Goal: Information Seeking & Learning: Learn about a topic

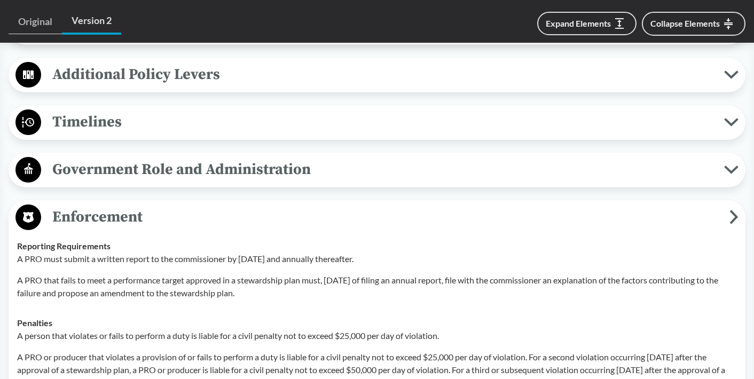
scroll to position [948, 0]
click at [729, 112] on button "Timelines" at bounding box center [377, 121] width 730 height 27
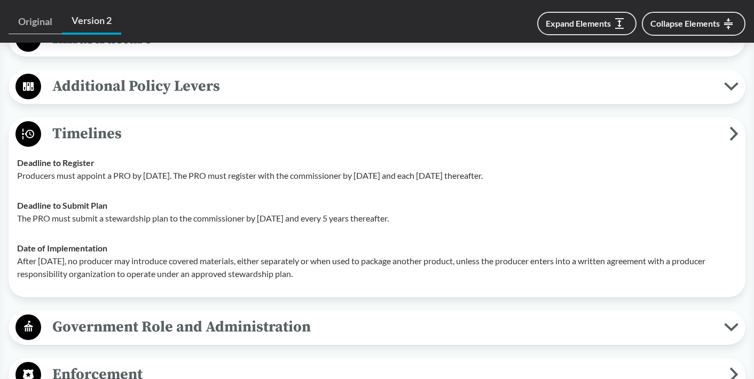
scroll to position [933, 0]
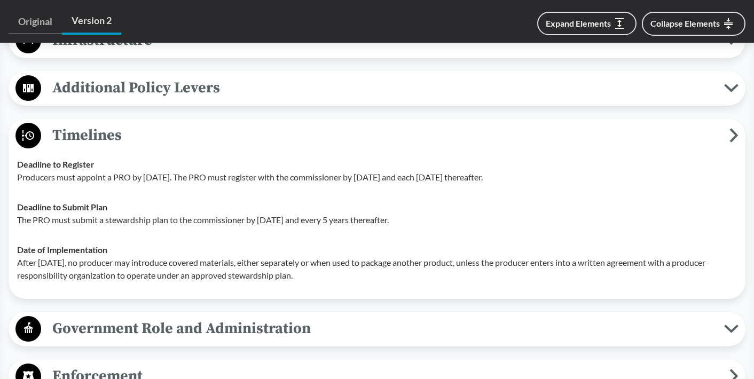
click at [730, 128] on icon at bounding box center [734, 135] width 9 height 14
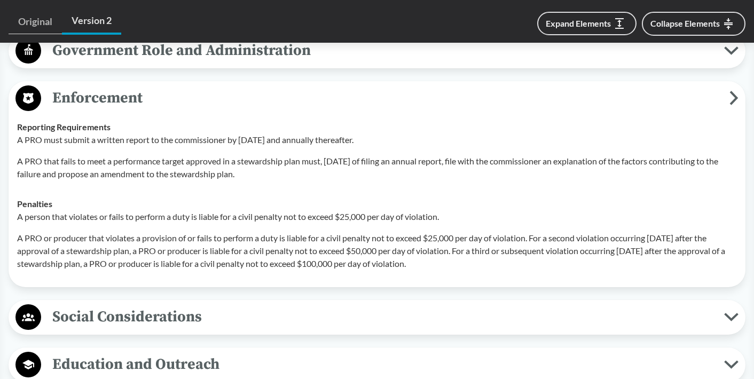
scroll to position [1065, 0]
click at [731, 91] on icon at bounding box center [734, 98] width 9 height 14
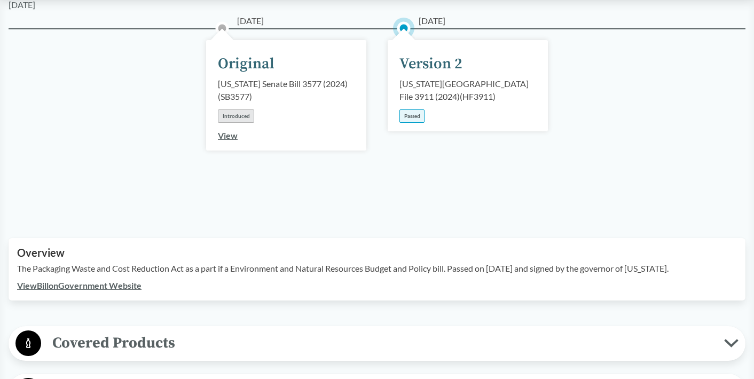
scroll to position [0, 0]
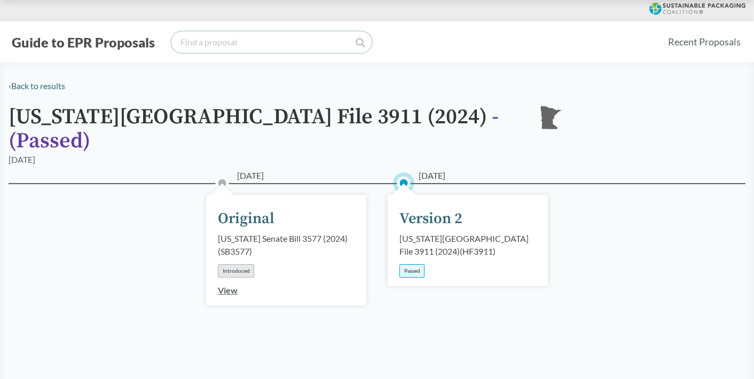
click at [213, 43] on input "search" at bounding box center [271, 42] width 200 height 21
type input "[US_STATE]"
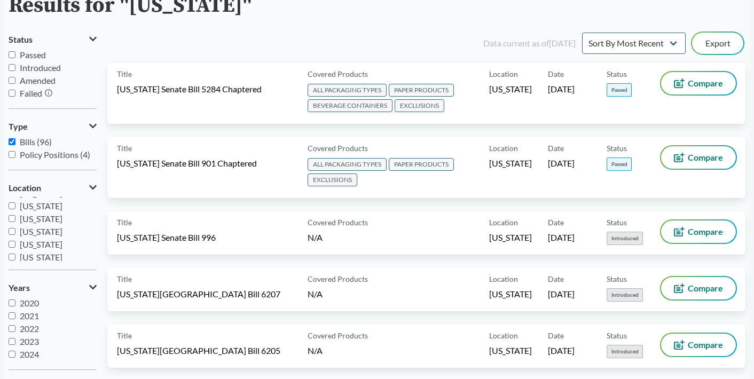
scroll to position [166, 0]
click at [12, 232] on input "[US_STATE]" at bounding box center [12, 229] width 7 height 7
checkbox input "true"
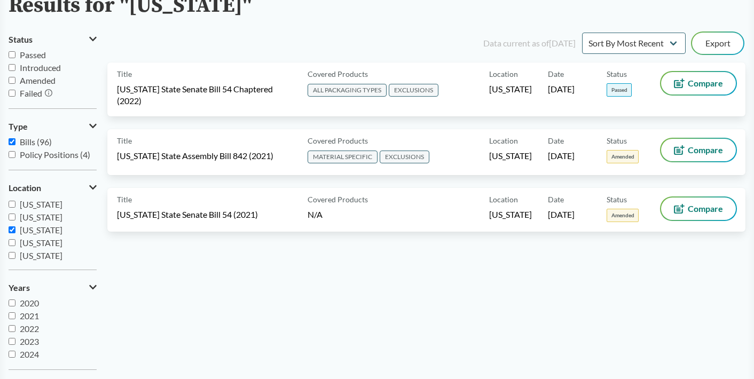
click at [377, 301] on div "Data current as of [DATE] Sort By Most Recent Sort By Status Export Title [US_S…" at bounding box center [426, 204] width 638 height 348
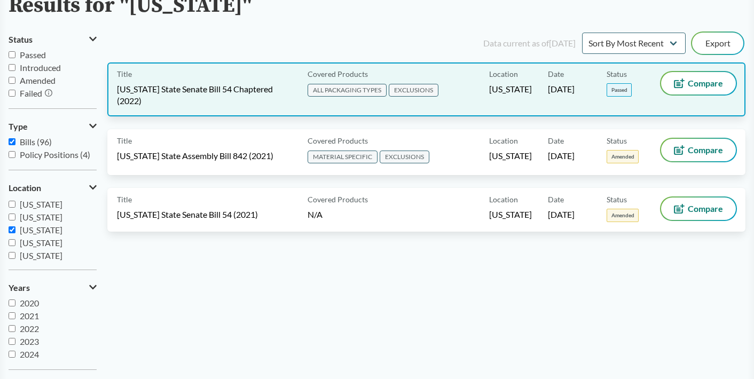
click at [260, 92] on span "[US_STATE] State Senate Bill 54 Chaptered (2022)" at bounding box center [206, 95] width 178 height 24
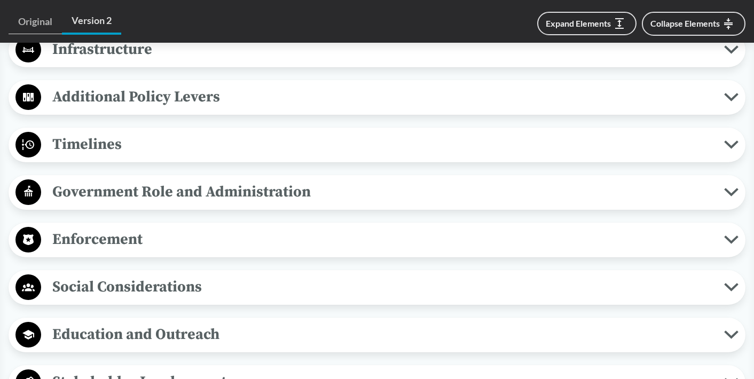
scroll to position [918, 0]
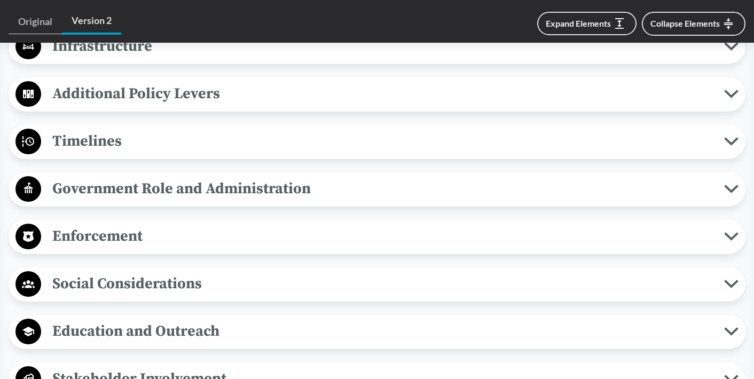
click at [732, 143] on icon at bounding box center [731, 141] width 11 height 5
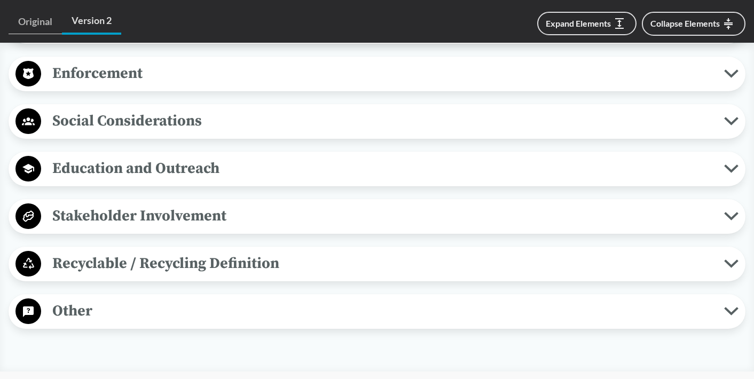
scroll to position [1281, 0]
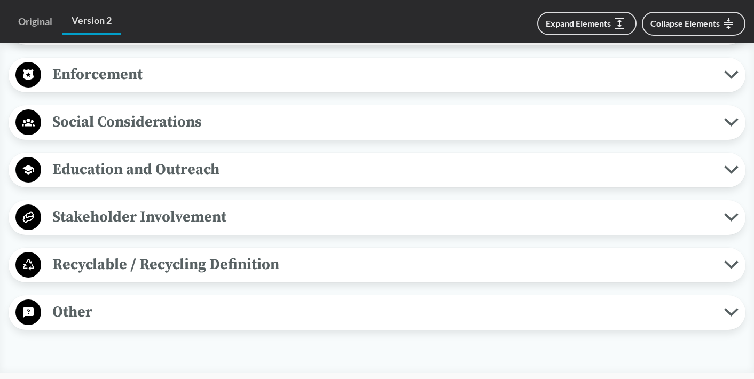
click at [732, 73] on icon at bounding box center [731, 75] width 14 height 9
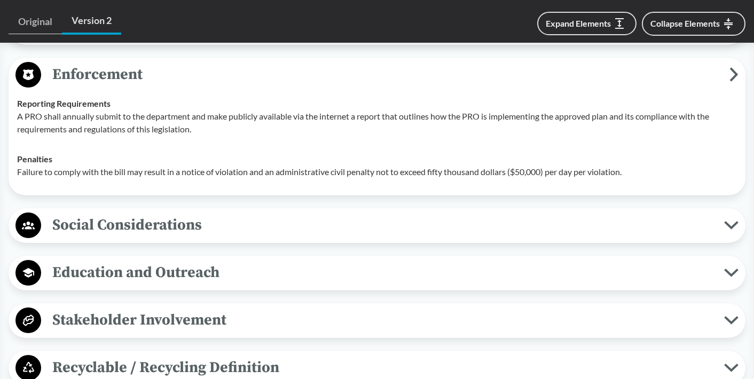
click at [732, 73] on icon at bounding box center [734, 74] width 9 height 14
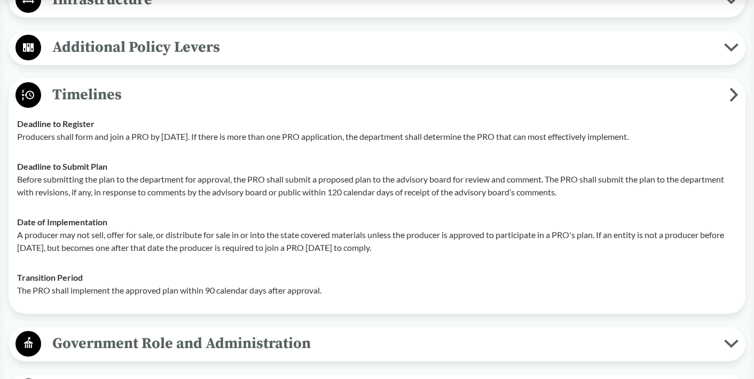
scroll to position [0, 0]
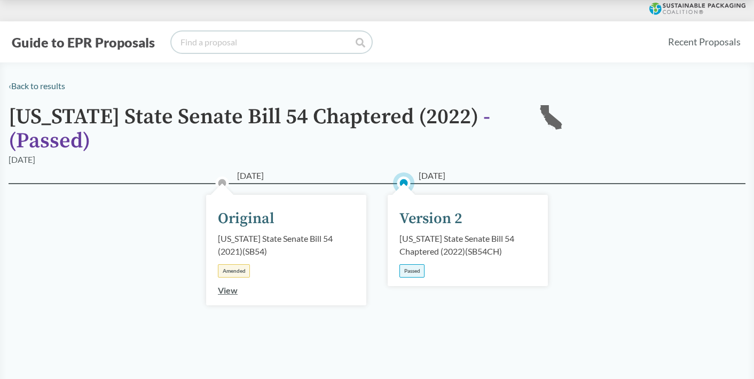
click at [197, 37] on input "search" at bounding box center [271, 42] width 200 height 21
type input "[US_STATE]"
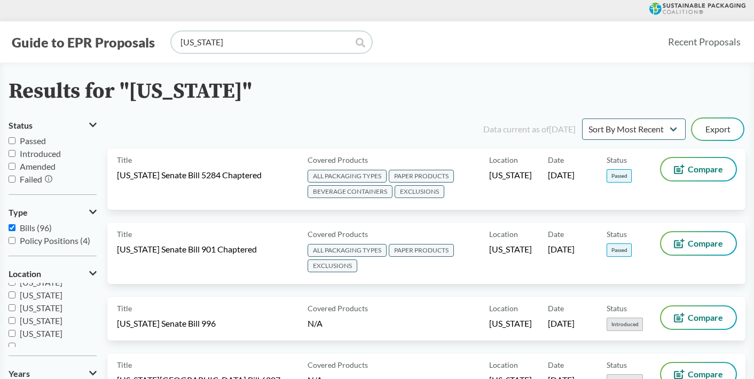
scroll to position [231, 0]
click at [12, 328] on input "[US_STATE]" at bounding box center [12, 327] width 7 height 7
checkbox input "true"
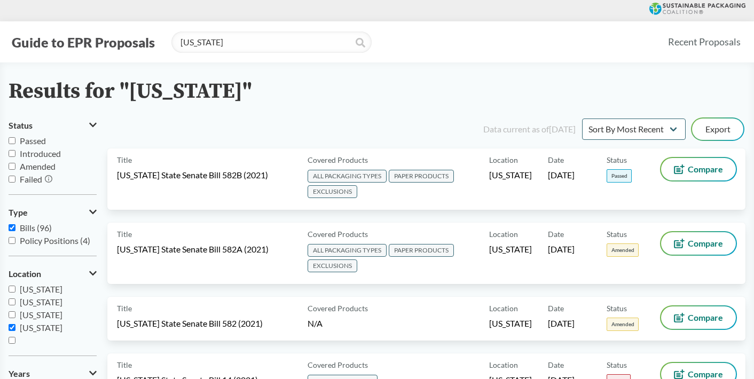
click at [375, 89] on div "Results for "[US_STATE]"" at bounding box center [377, 92] width 737 height 24
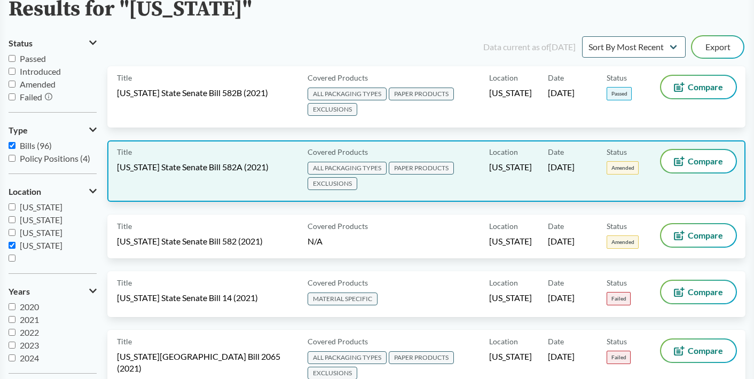
scroll to position [74, 0]
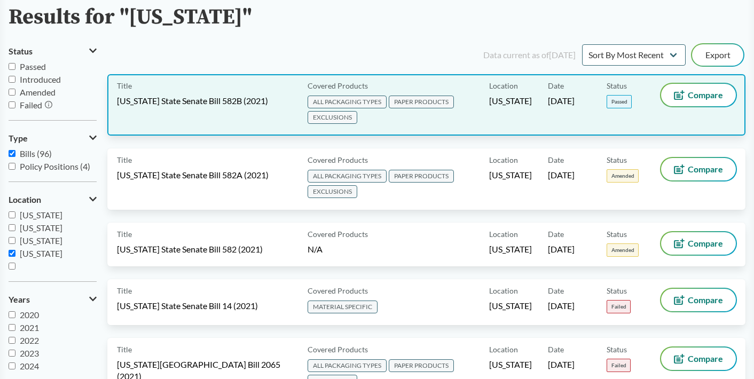
click at [264, 119] on div "Title [US_STATE] State Senate Bill 582B (2021)" at bounding box center [210, 105] width 186 height 42
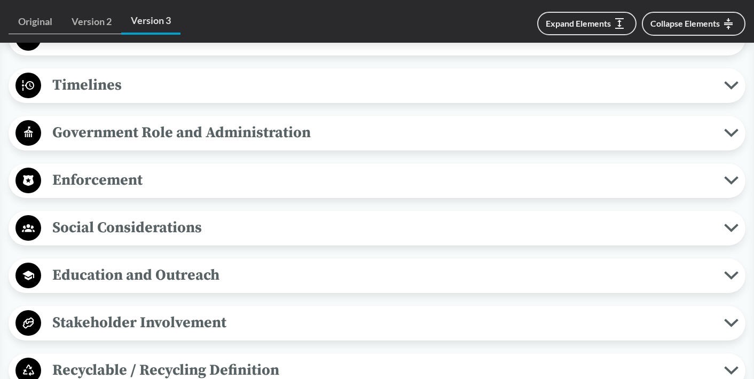
scroll to position [934, 0]
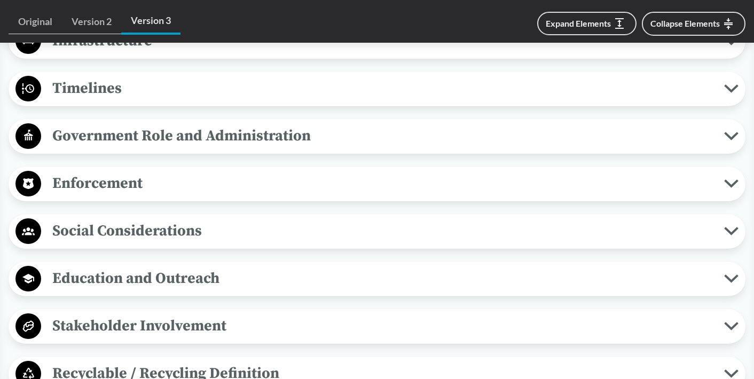
click at [730, 88] on icon at bounding box center [731, 88] width 14 height 9
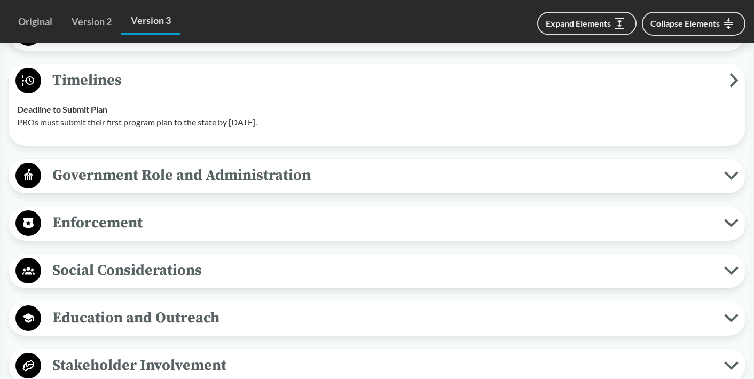
scroll to position [947, 0]
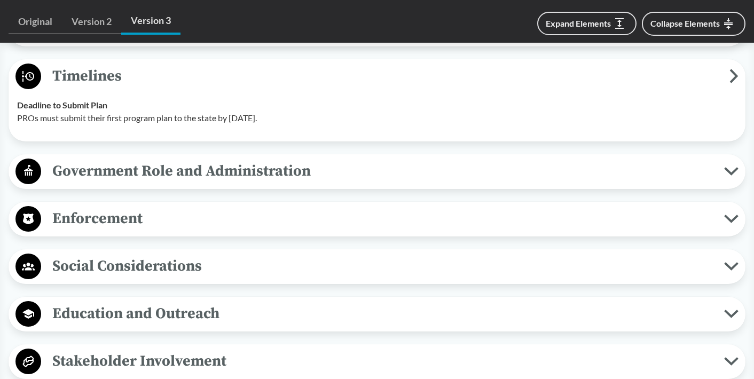
click at [729, 216] on icon at bounding box center [731, 219] width 14 height 9
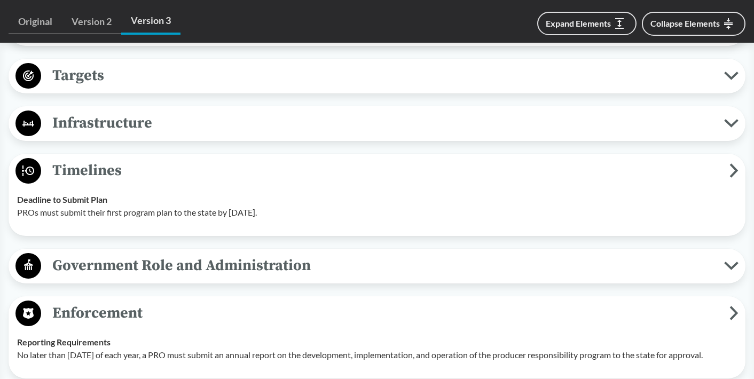
scroll to position [853, 0]
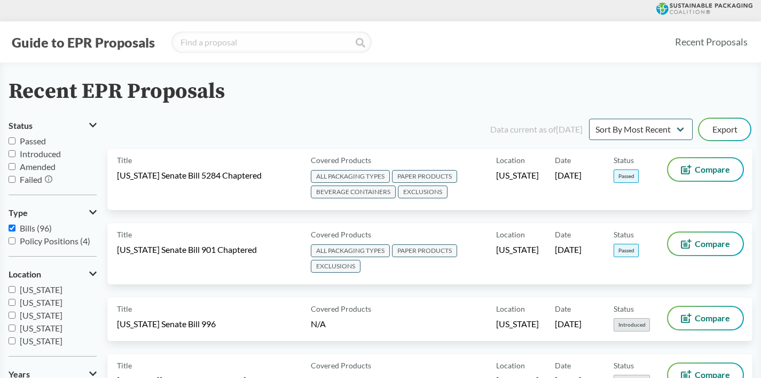
click at [11, 141] on input "Passed" at bounding box center [12, 140] width 7 height 7
checkbox input "true"
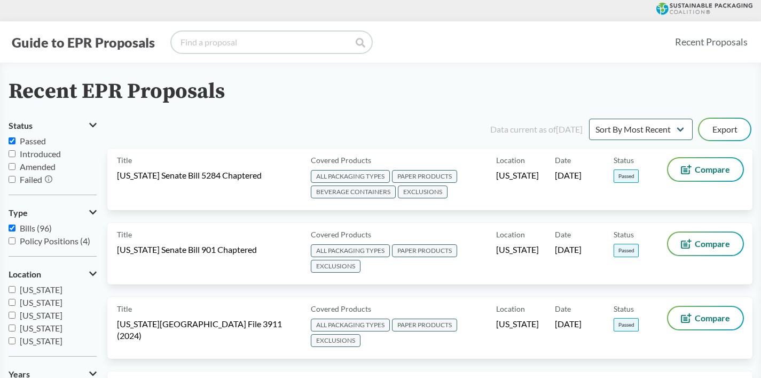
click at [307, 41] on input "search" at bounding box center [271, 42] width 200 height 21
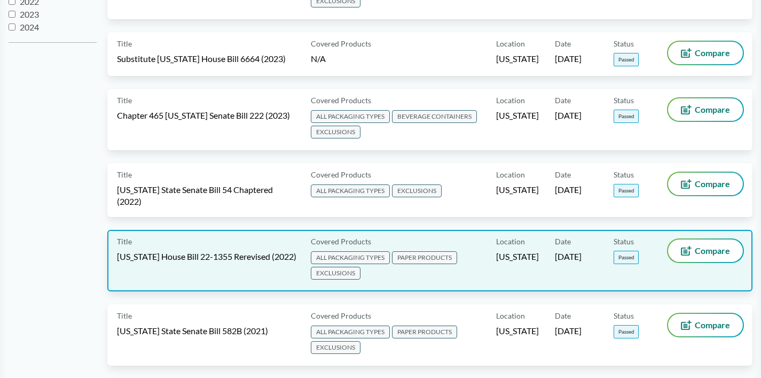
scroll to position [463, 0]
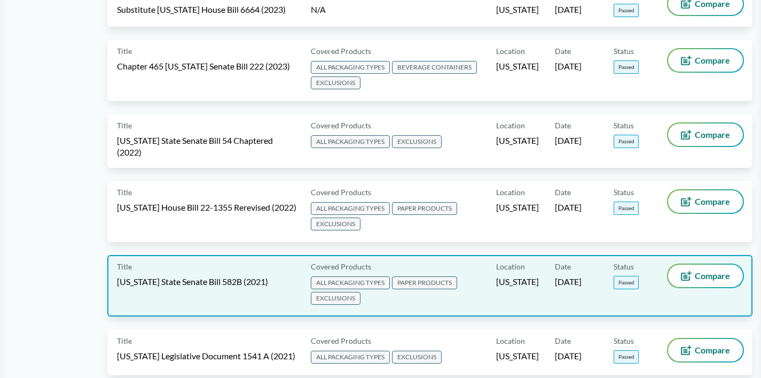
click at [240, 264] on div "Title [US_STATE] State Senate Bill 582B (2021)" at bounding box center [212, 285] width 190 height 42
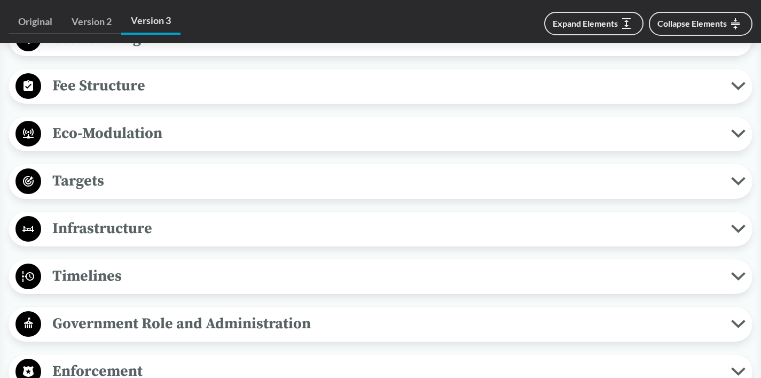
scroll to position [748, 0]
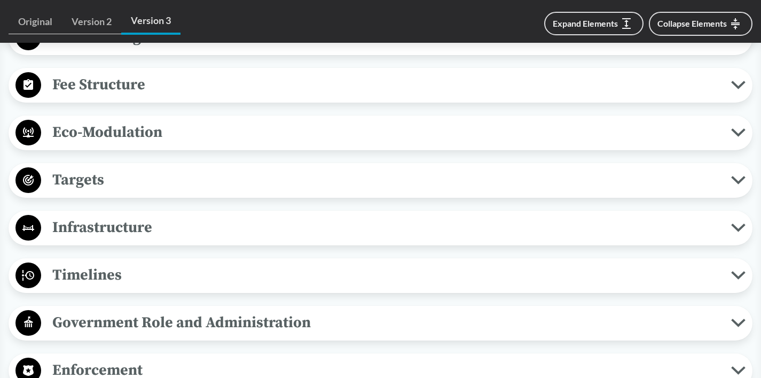
click at [736, 276] on icon at bounding box center [738, 274] width 11 height 5
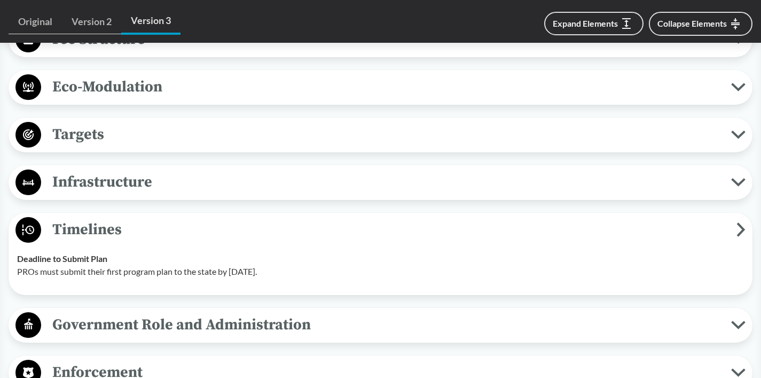
scroll to position [794, 0]
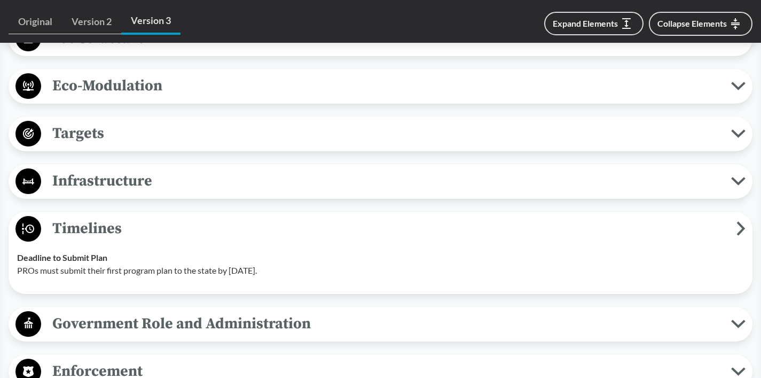
click at [741, 229] on icon at bounding box center [741, 228] width 9 height 14
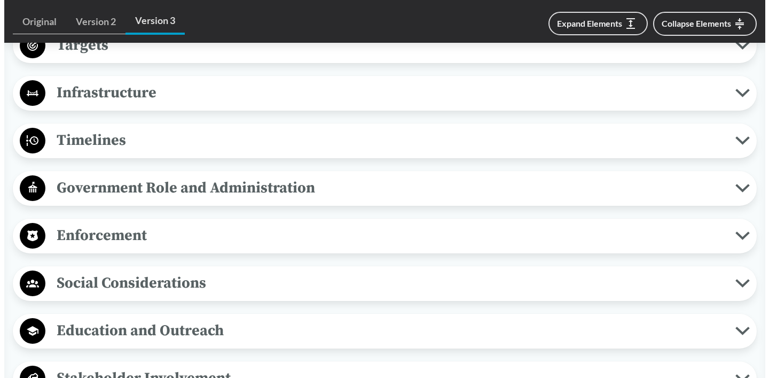
scroll to position [894, 0]
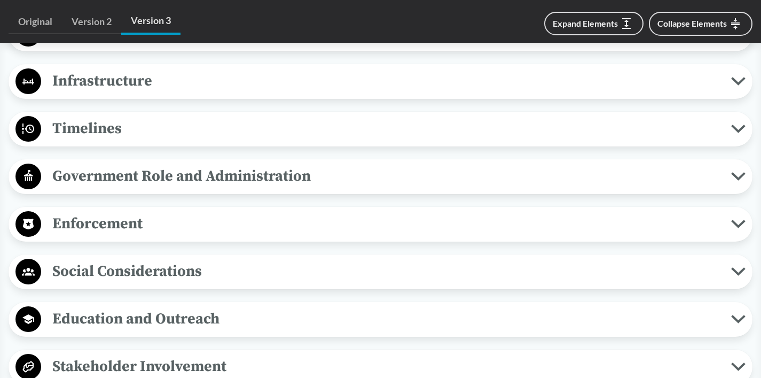
click at [737, 224] on icon at bounding box center [738, 223] width 11 height 5
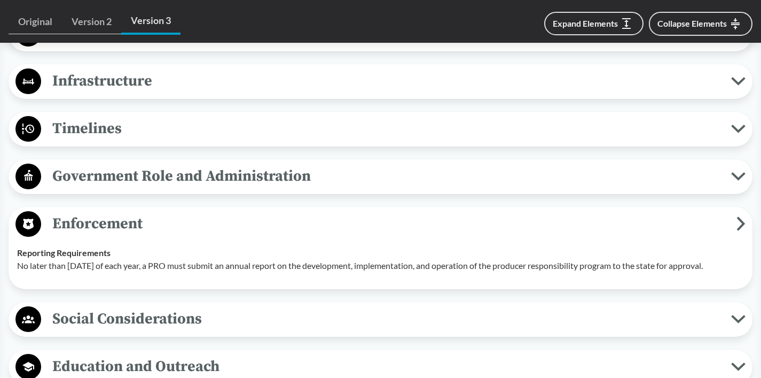
click at [737, 224] on icon at bounding box center [741, 223] width 9 height 14
